Goal: Task Accomplishment & Management: Manage account settings

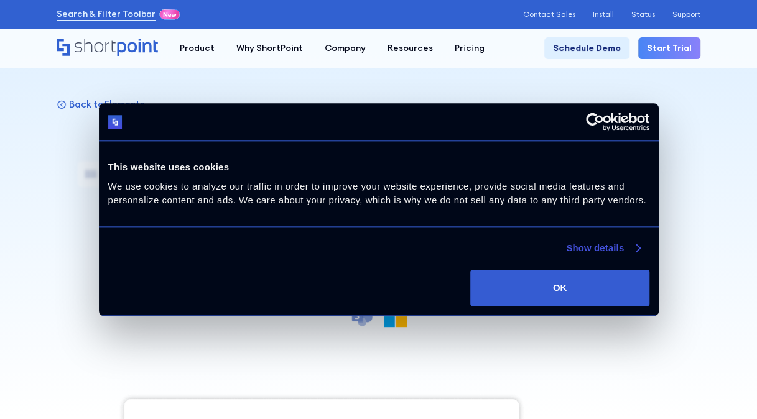
click at [595, 252] on link "Show details" at bounding box center [602, 248] width 73 height 15
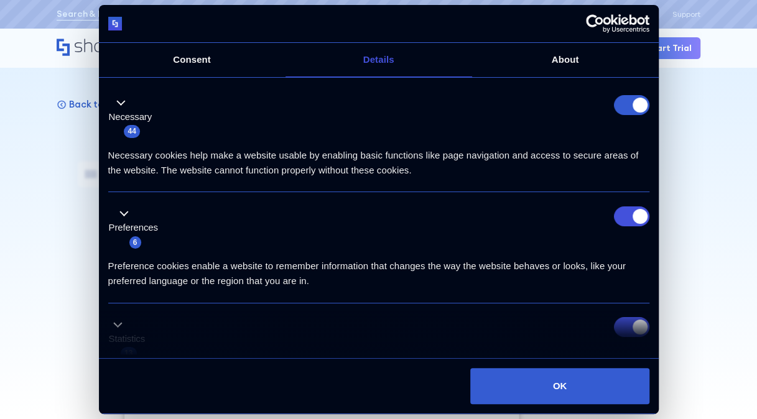
click at [618, 106] on form at bounding box center [631, 105] width 35 height 20
click at [630, 223] on input "Preferences" at bounding box center [631, 216] width 35 height 20
checkbox input "false"
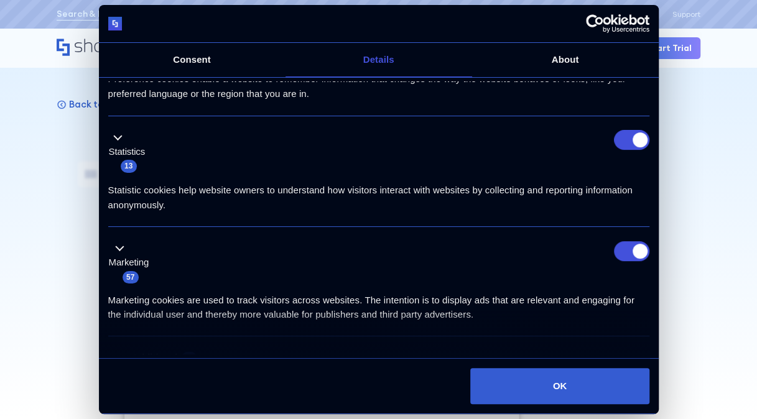
scroll to position [192, 0]
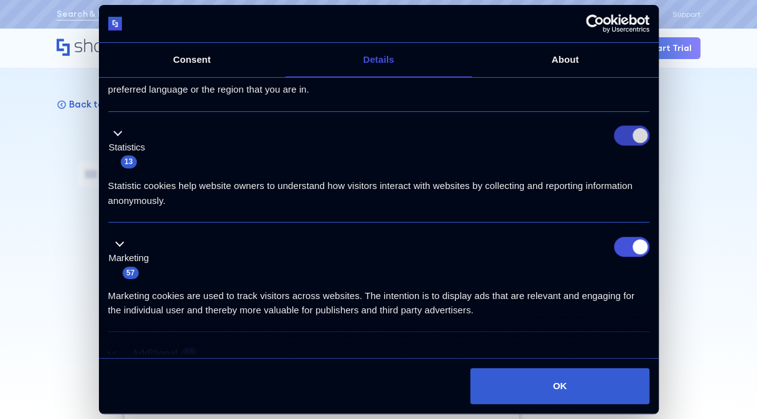
click at [634, 142] on input "Statistics" at bounding box center [631, 136] width 35 height 20
checkbox input "false"
drag, startPoint x: 622, startPoint y: 231, endPoint x: 622, endPoint y: 248, distance: 16.8
click at [622, 248] on li "Marketing 57 Marketing cookies are used to track visitors across websites. The …" at bounding box center [378, 277] width 541 height 109
click at [622, 248] on input "Marketing" at bounding box center [631, 247] width 35 height 20
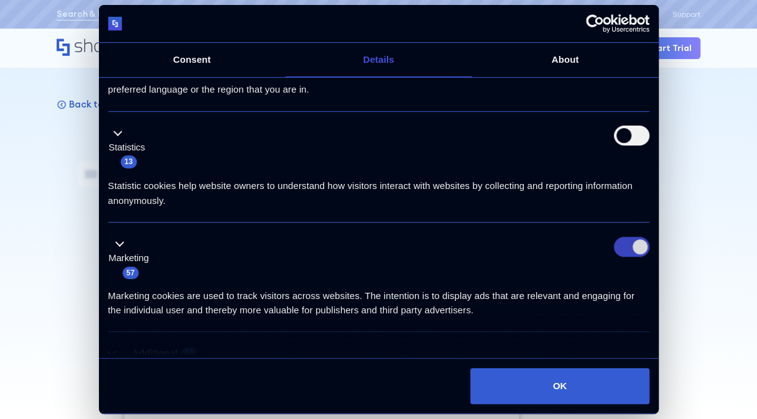
checkbox input "false"
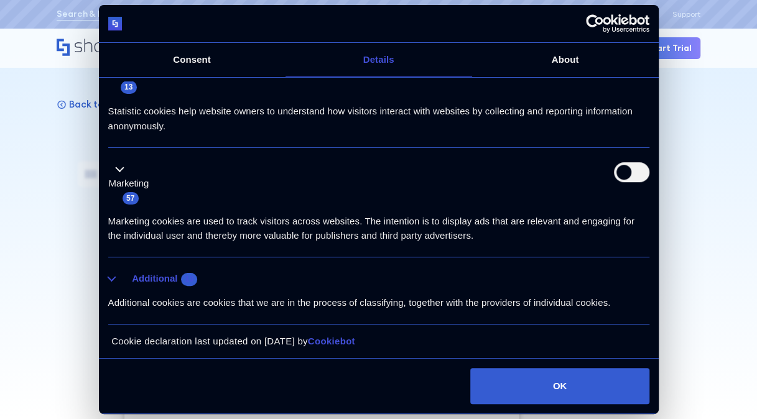
click at [113, 276] on button "Additional 10" at bounding box center [156, 279] width 97 height 16
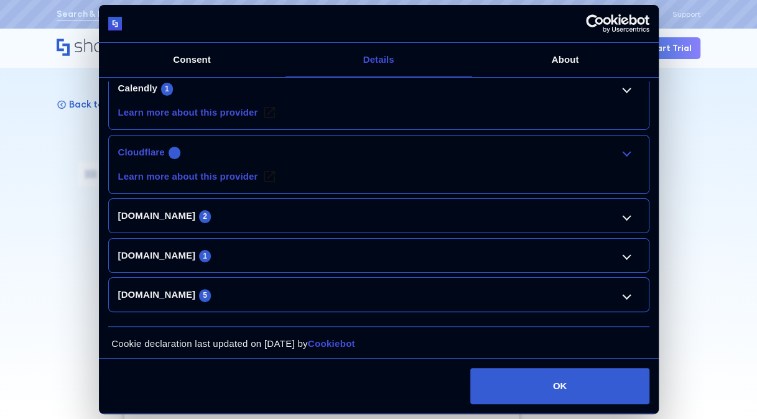
click at [622, 145] on link "Cloudflare 1" at bounding box center [378, 152] width 521 height 15
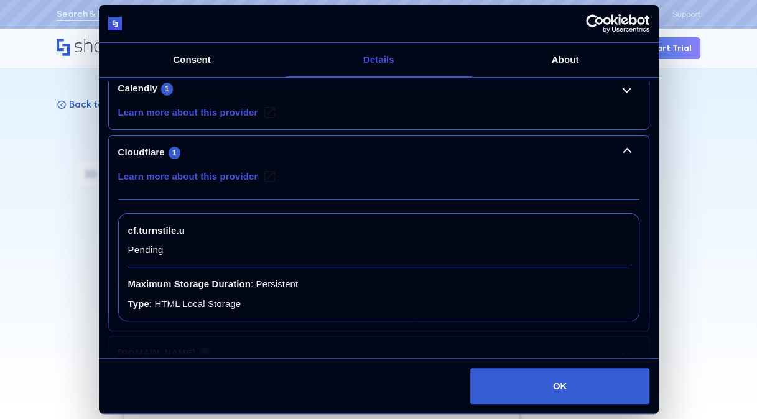
scroll to position [651, 0]
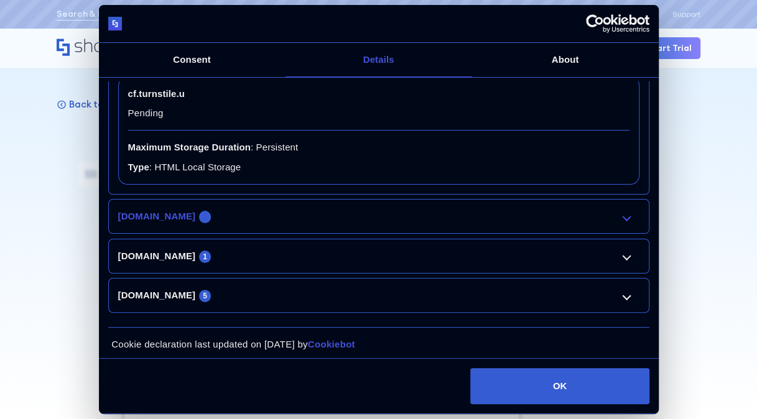
click at [623, 213] on link "[DOMAIN_NAME] 2" at bounding box center [378, 216] width 521 height 15
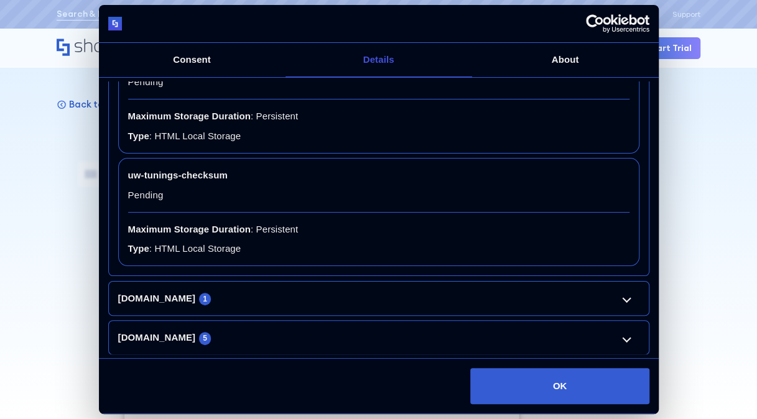
scroll to position [900, 0]
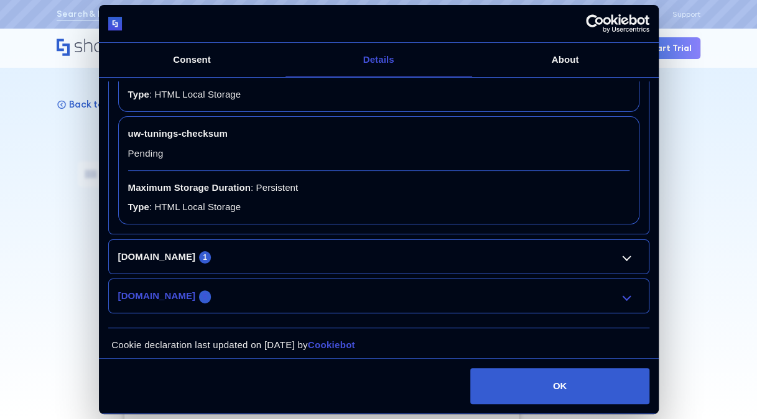
click at [625, 290] on link "[DOMAIN_NAME] 5" at bounding box center [378, 295] width 521 height 15
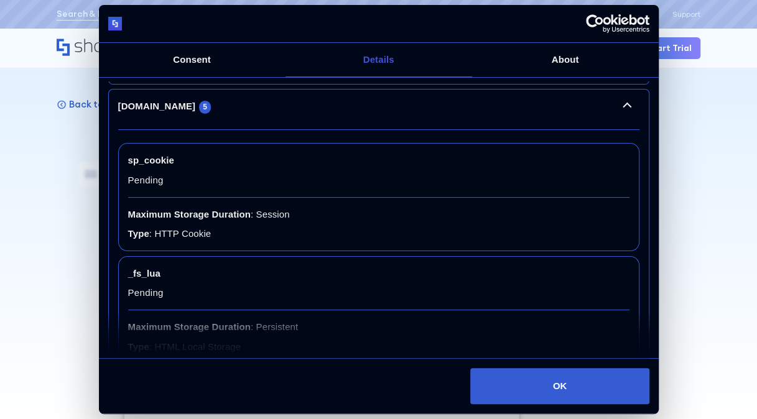
scroll to position [1023, 0]
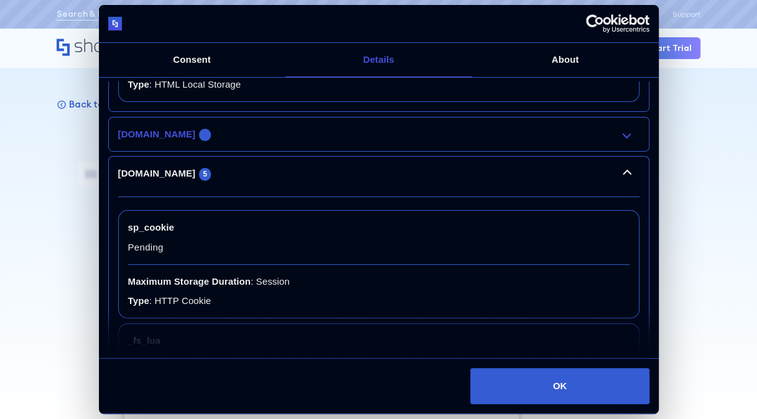
click at [624, 127] on link "[DOMAIN_NAME] 1" at bounding box center [378, 134] width 521 height 15
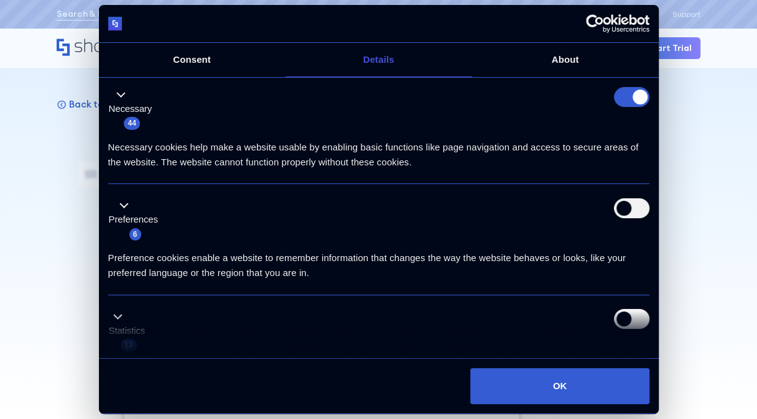
scroll to position [0, 0]
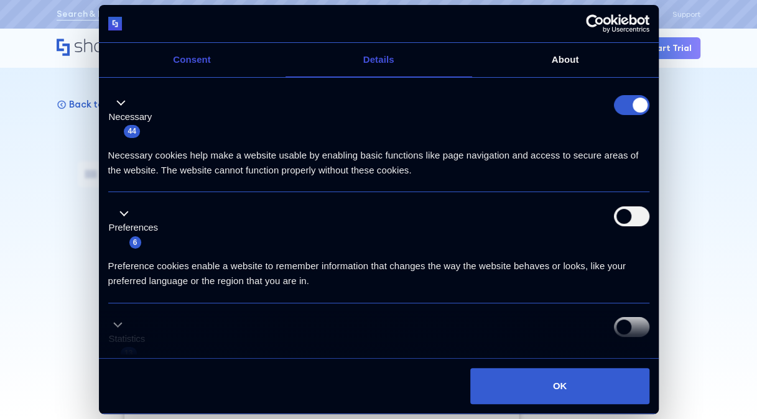
click at [200, 62] on link "Consent" at bounding box center [192, 60] width 187 height 34
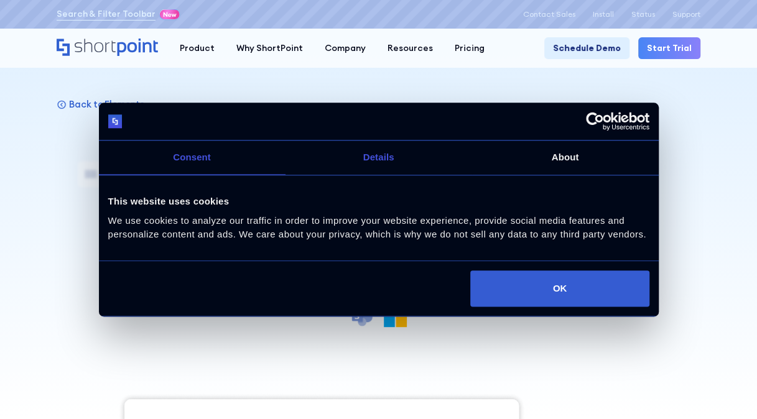
click at [369, 141] on link "Details" at bounding box center [378, 158] width 187 height 34
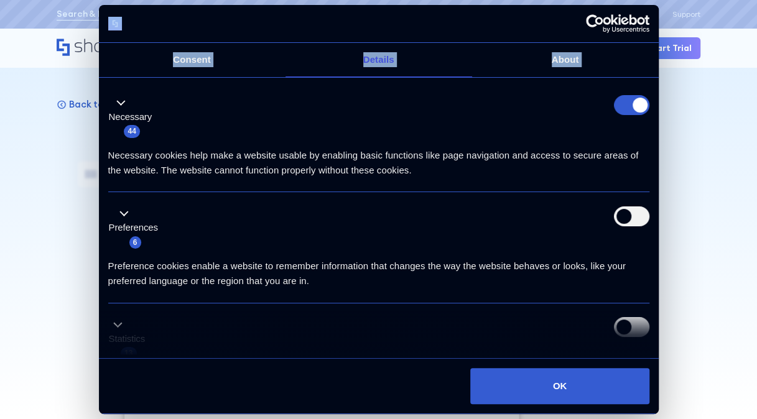
drag, startPoint x: 562, startPoint y: 39, endPoint x: 628, endPoint y: 101, distance: 90.6
click at [628, 101] on div "Consent Details [#IABV2SETTINGS#] About This website uses cookies We use cookie…" at bounding box center [379, 209] width 560 height 409
click at [628, 101] on form at bounding box center [631, 105] width 35 height 20
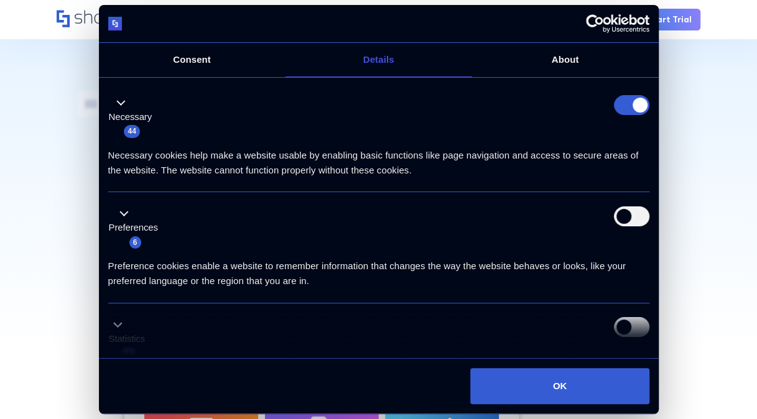
scroll to position [25, 0]
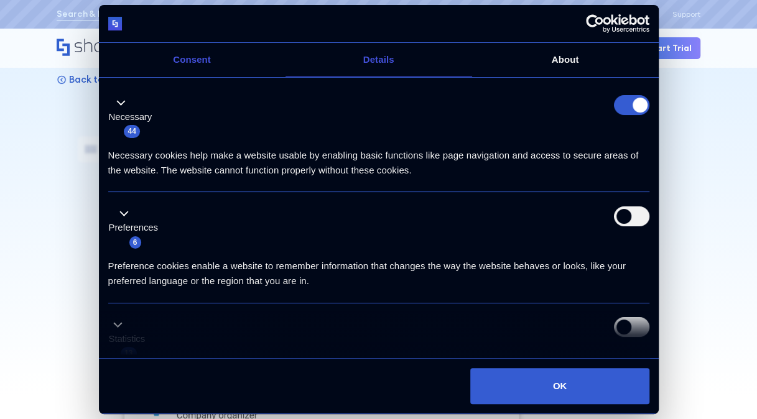
click at [198, 68] on link "Consent" at bounding box center [192, 60] width 187 height 34
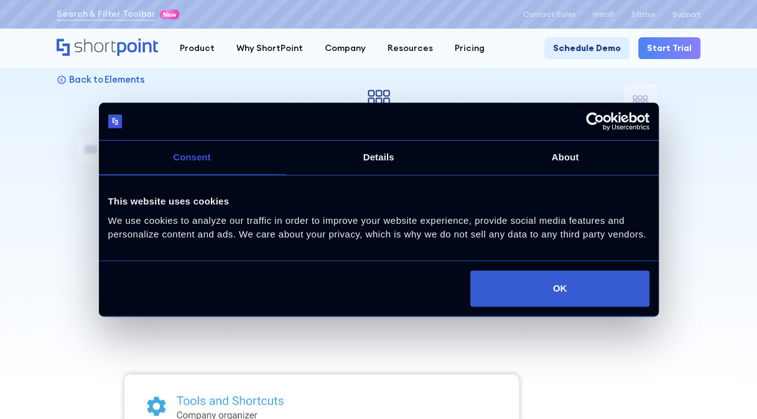
scroll to position [0, 0]
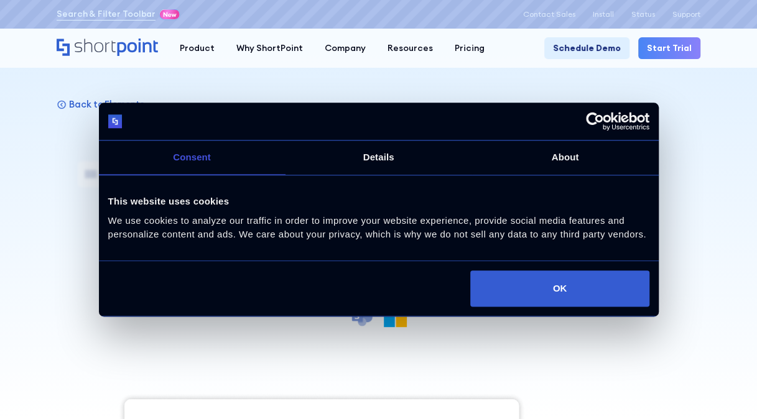
drag, startPoint x: 24, startPoint y: 259, endPoint x: 22, endPoint y: 78, distance: 180.3
click at [22, 78] on div at bounding box center [378, 209] width 757 height 419
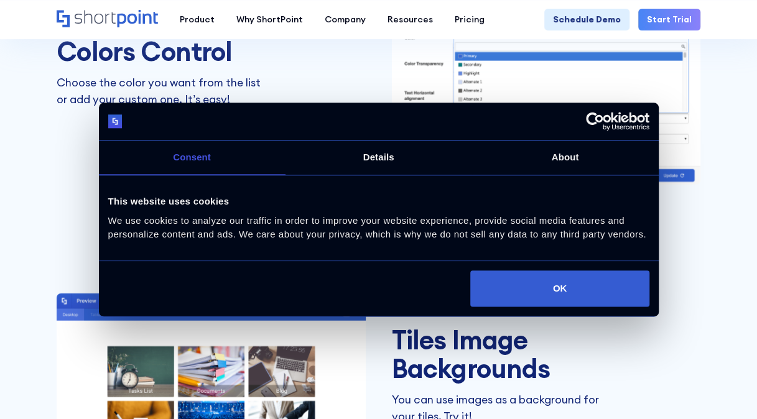
scroll to position [1562, 0]
